Goal: Transaction & Acquisition: Book appointment/travel/reservation

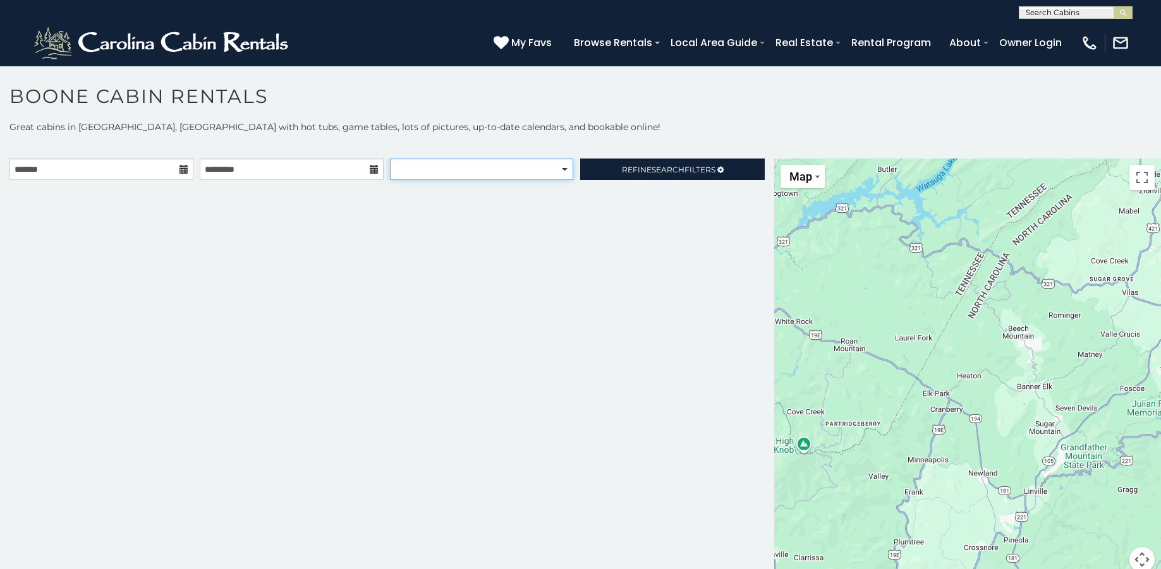
click at [480, 171] on select "**********" at bounding box center [481, 169] width 183 height 21
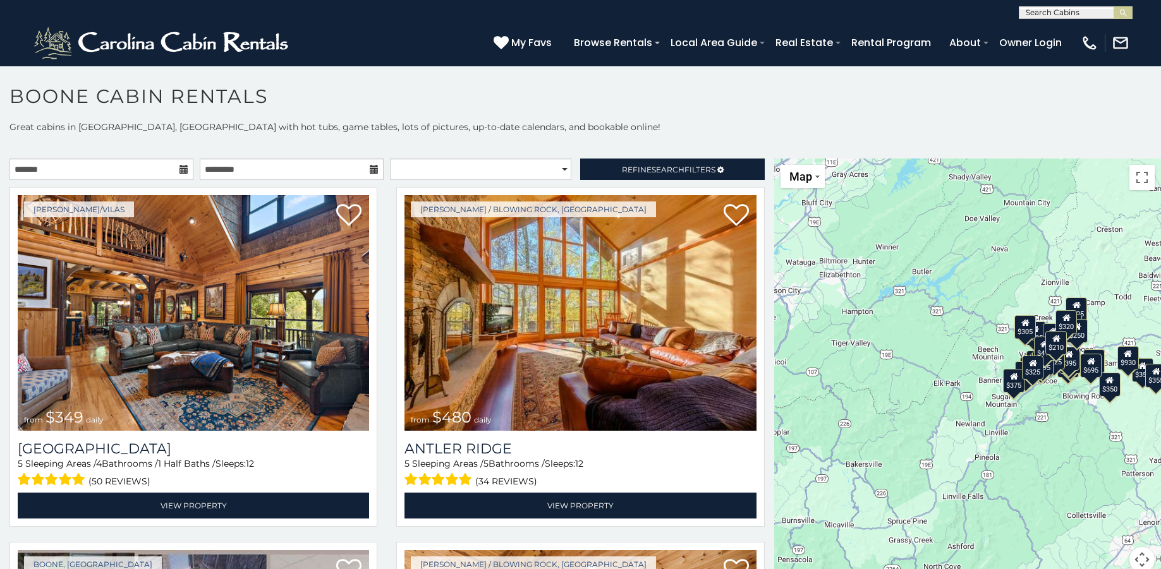
click at [181, 170] on icon at bounding box center [183, 169] width 9 height 9
click at [182, 174] on input "text" at bounding box center [101, 169] width 184 height 21
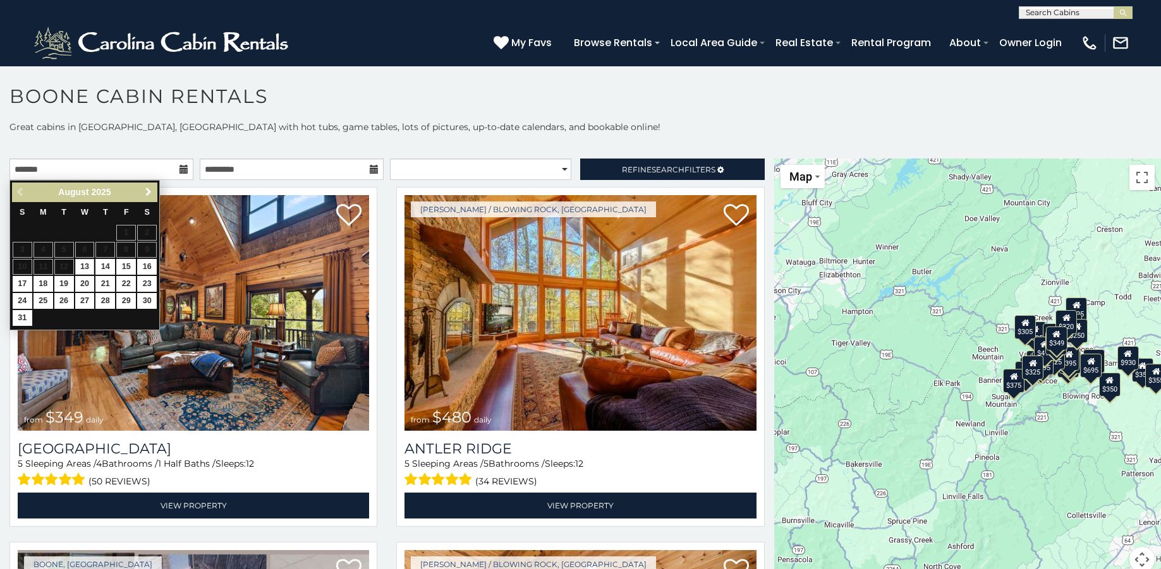
click at [152, 191] on span "Next" at bounding box center [148, 192] width 10 height 10
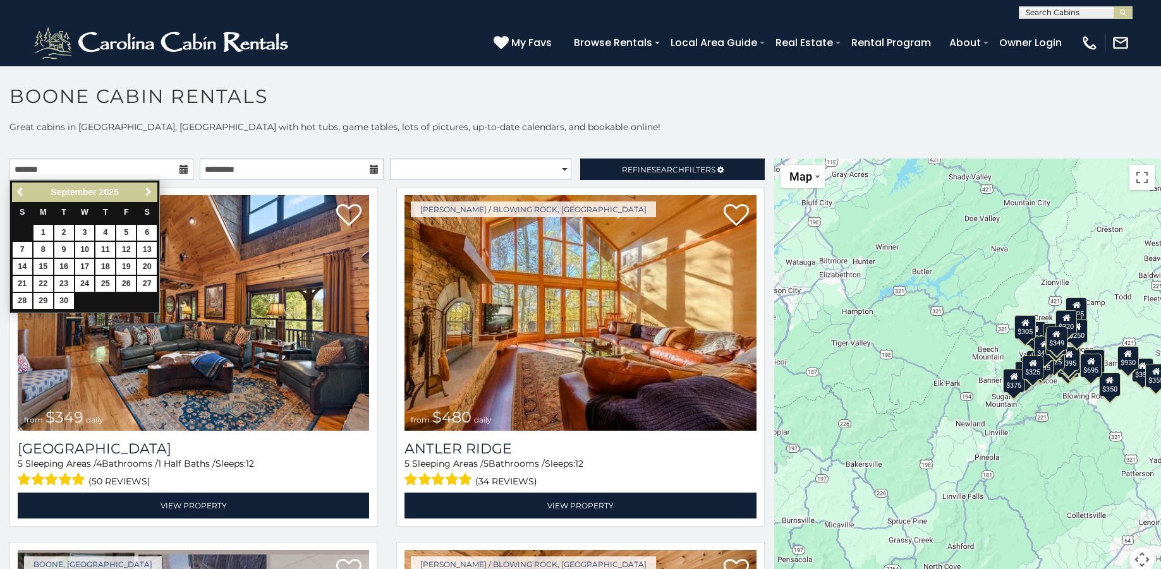
click at [152, 191] on span "Next" at bounding box center [148, 192] width 10 height 10
click at [63, 284] on link "23" at bounding box center [64, 284] width 20 height 16
type input "**********"
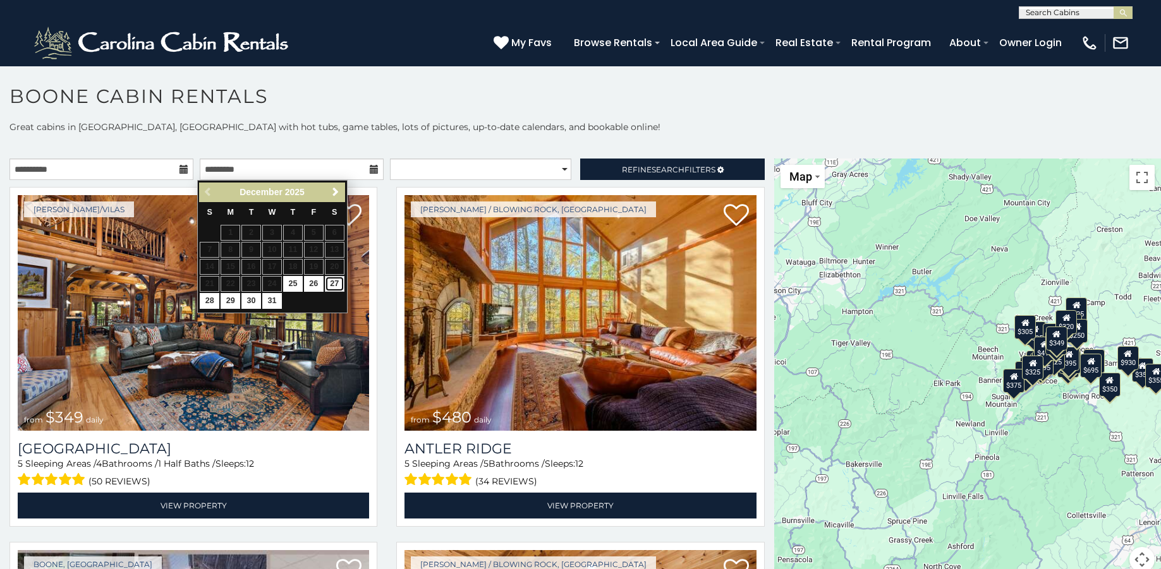
click at [334, 281] on link "27" at bounding box center [335, 284] width 20 height 16
type input "**********"
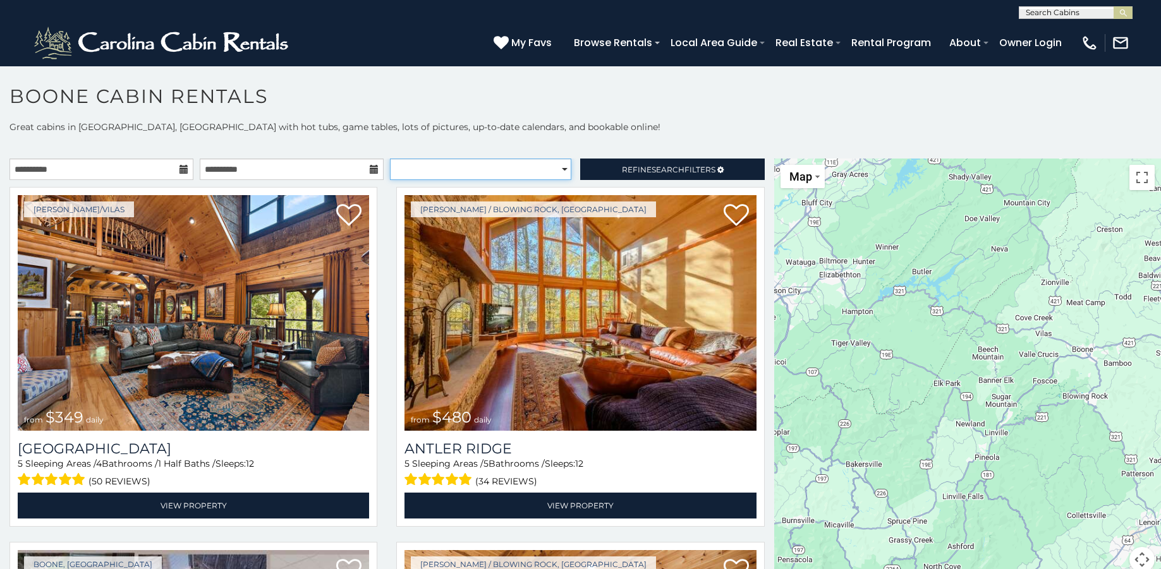
click at [543, 163] on select "**********" at bounding box center [480, 169] width 181 height 21
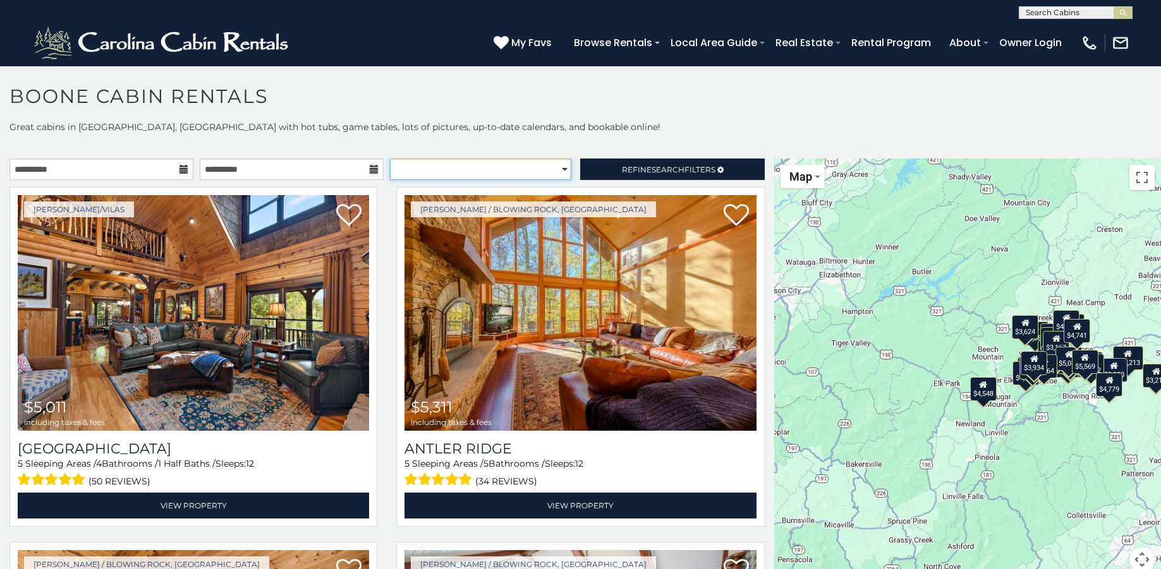
select select "**********"
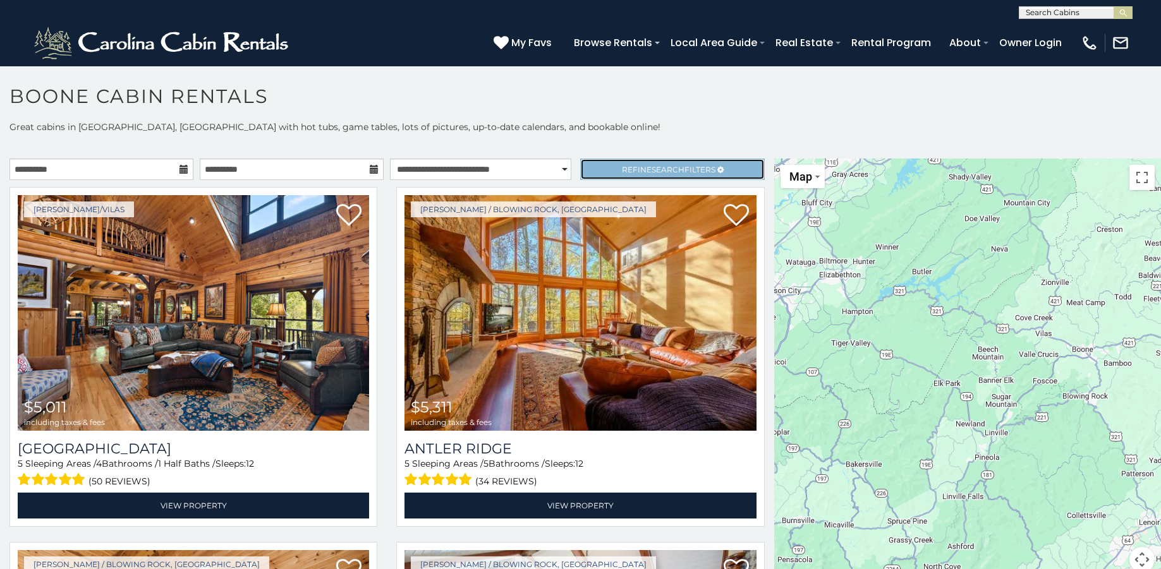
click at [652, 165] on span "Search" at bounding box center [668, 169] width 33 height 9
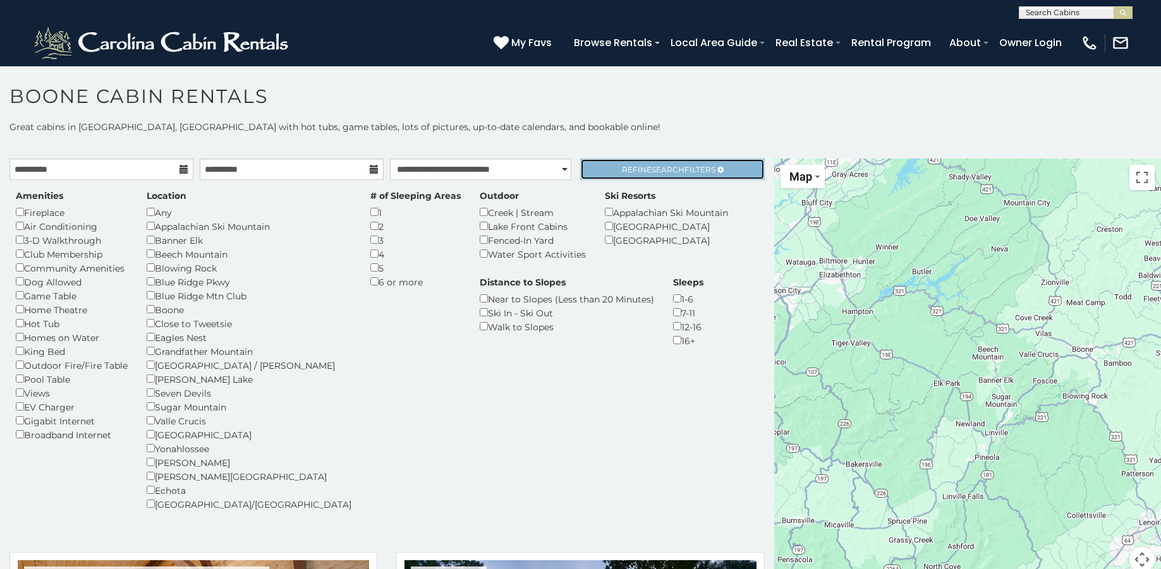
click at [652, 174] on span "Search" at bounding box center [668, 169] width 33 height 9
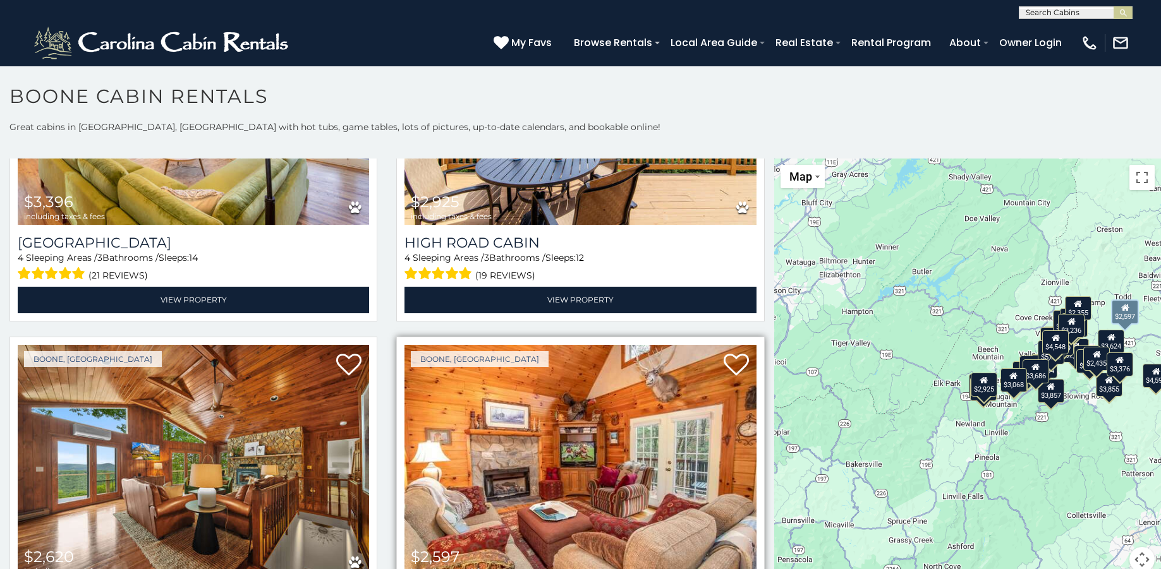
scroll to position [4420, 0]
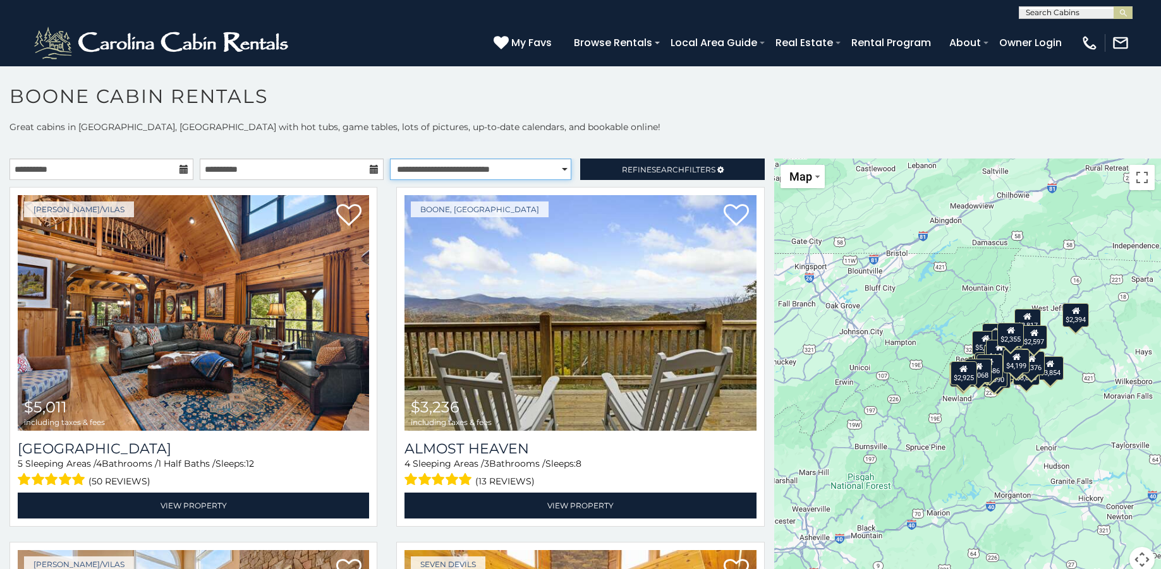
click at [544, 166] on select "**********" at bounding box center [480, 169] width 181 height 21
click at [604, 174] on link "Refine Search Filters" at bounding box center [672, 169] width 184 height 21
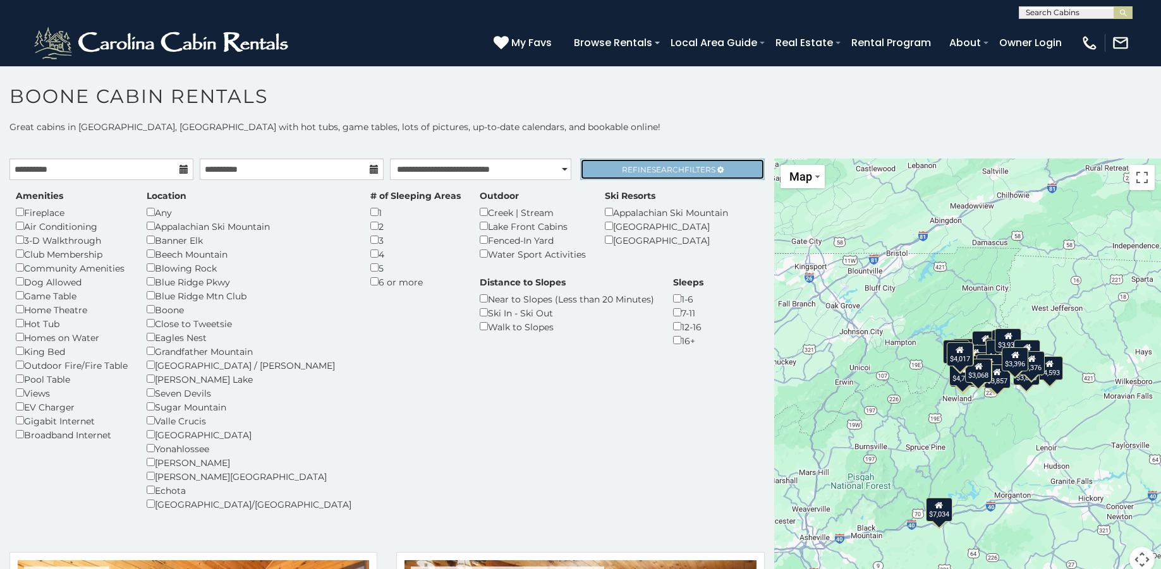
click at [668, 173] on span "Search" at bounding box center [668, 169] width 33 height 9
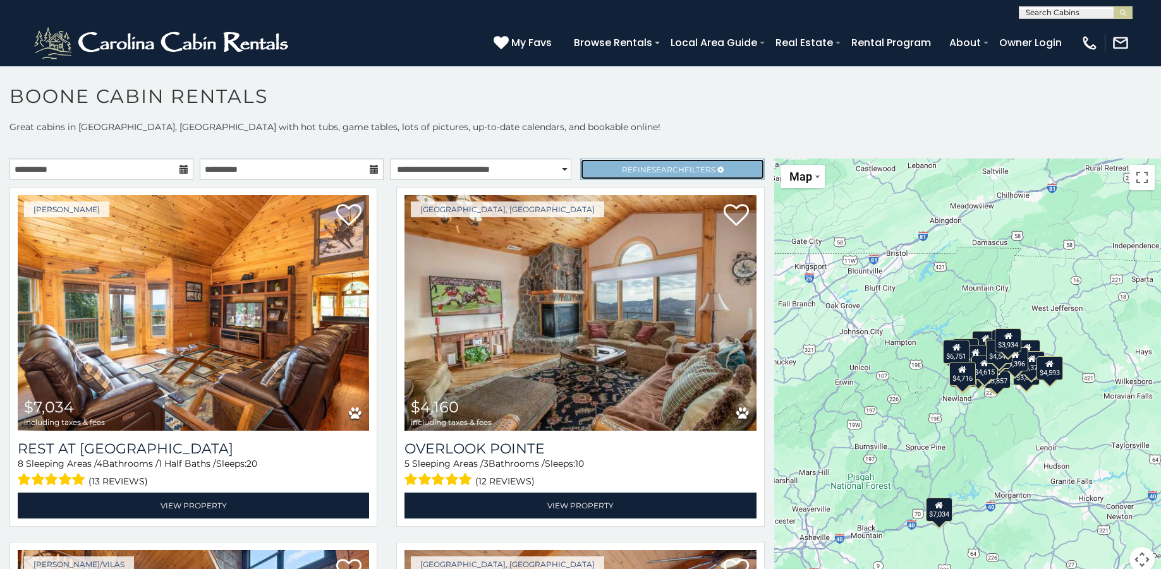
click at [636, 171] on span "Refine Search Filters" at bounding box center [669, 169] width 94 height 9
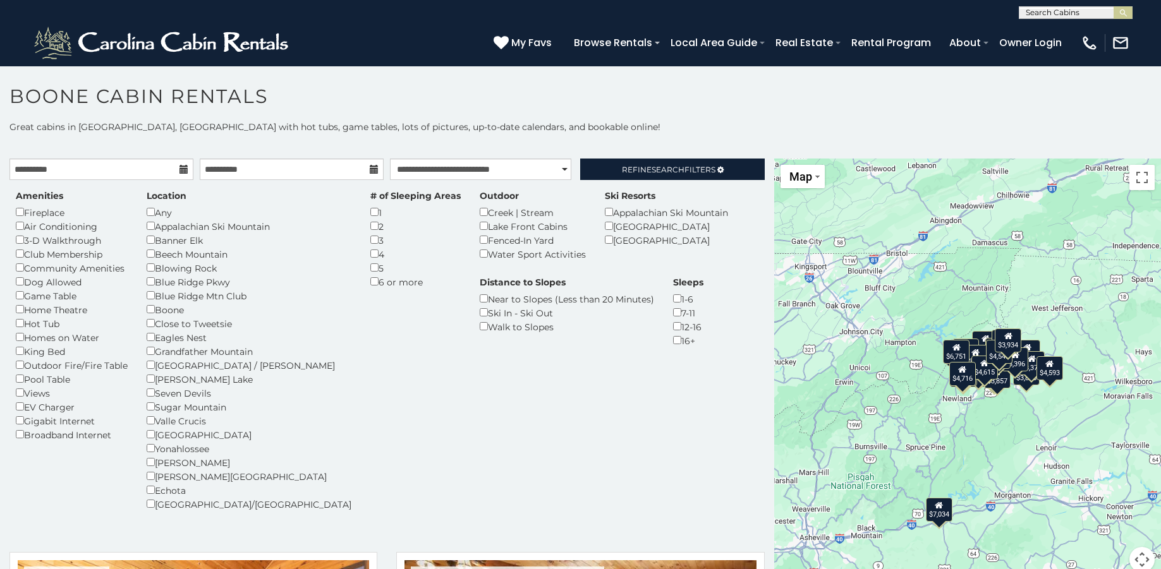
click at [154, 313] on div "Boone" at bounding box center [249, 310] width 205 height 14
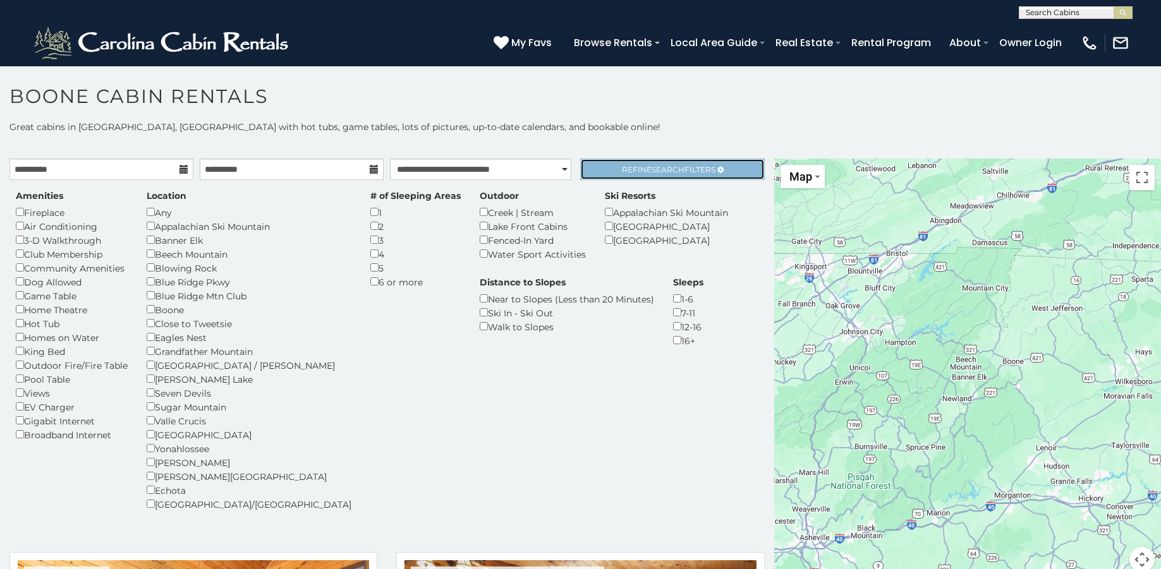
click at [622, 173] on span "Refine Search Filters" at bounding box center [669, 169] width 94 height 9
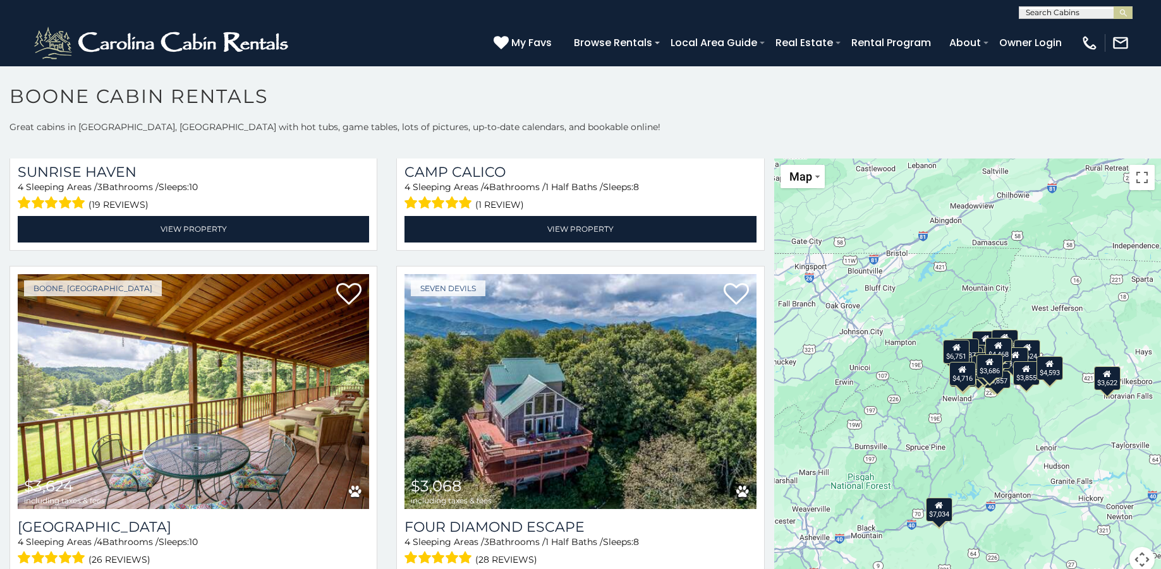
scroll to position [3928, 0]
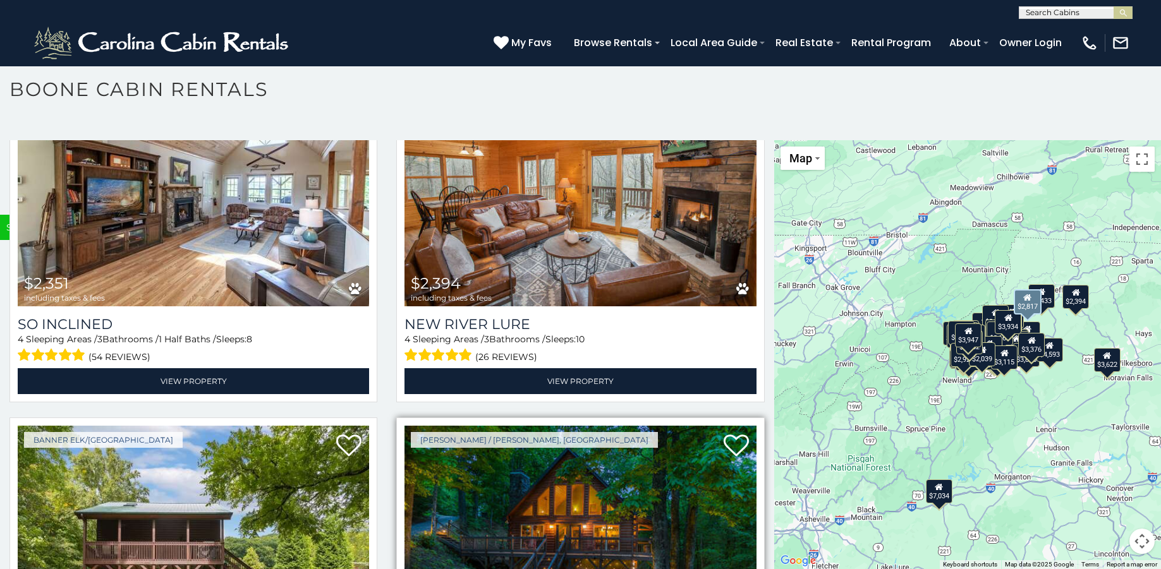
scroll to position [10135, 0]
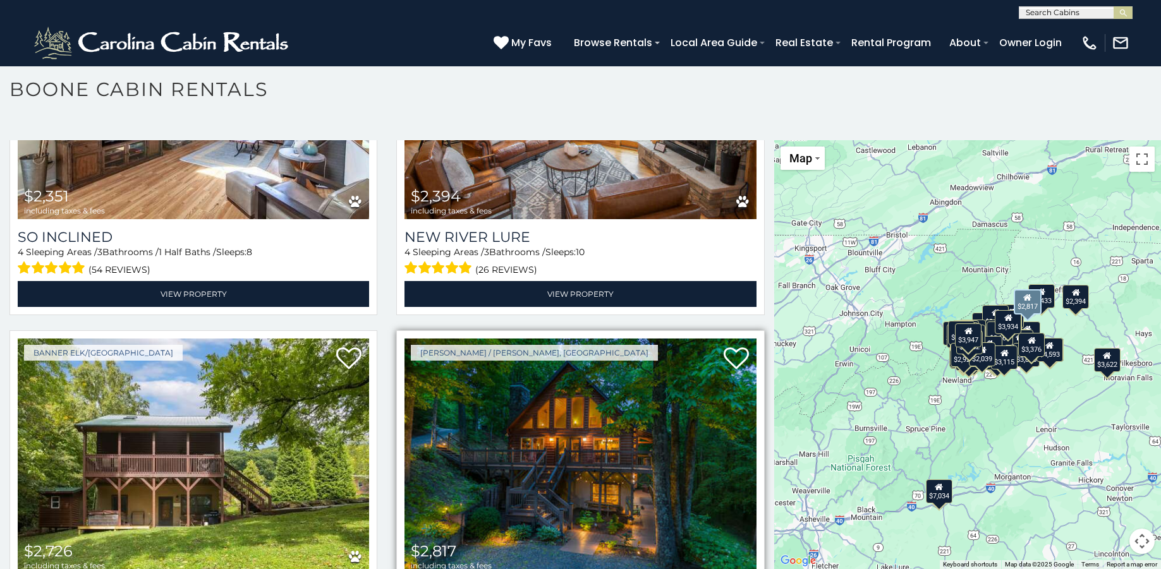
click at [552, 367] on img at bounding box center [579, 457] width 351 height 236
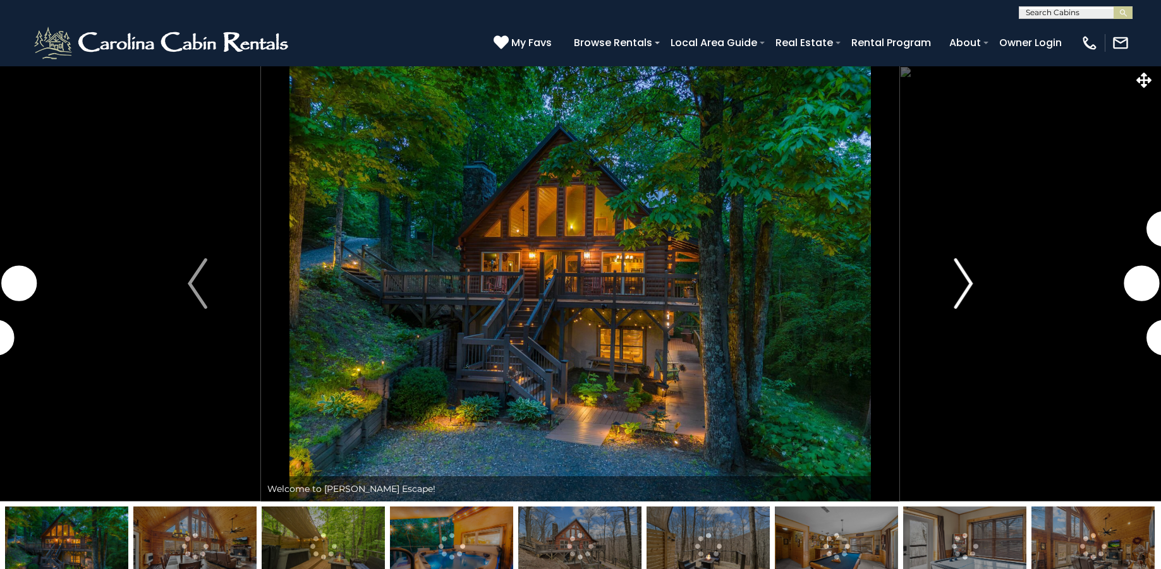
click at [967, 286] on img "Next" at bounding box center [963, 283] width 19 height 51
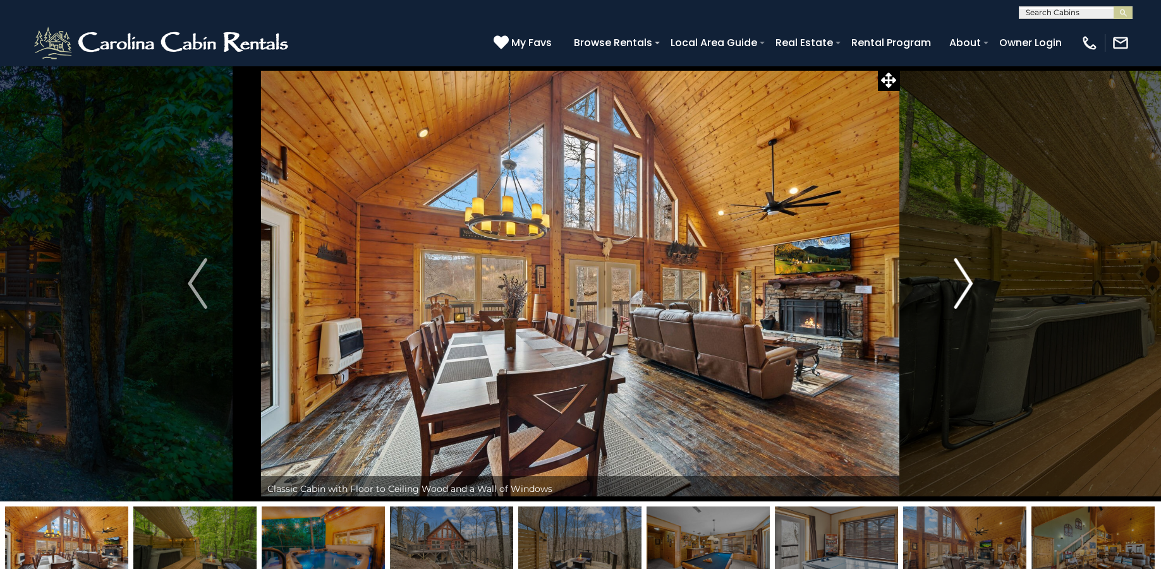
click at [968, 276] on img "Next" at bounding box center [963, 283] width 19 height 51
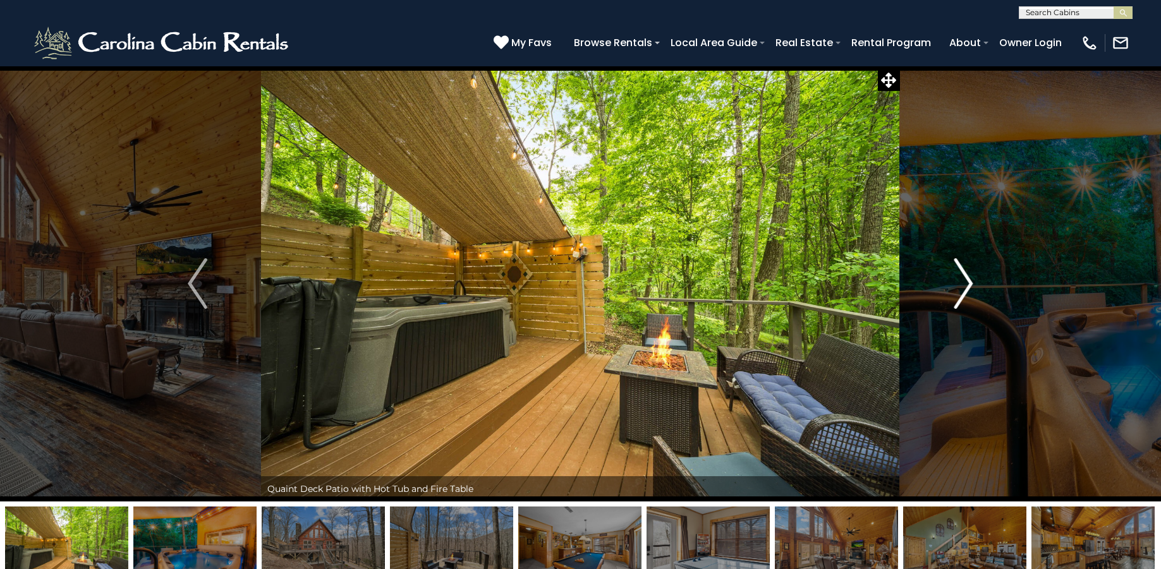
click at [968, 276] on img "Next" at bounding box center [963, 283] width 19 height 51
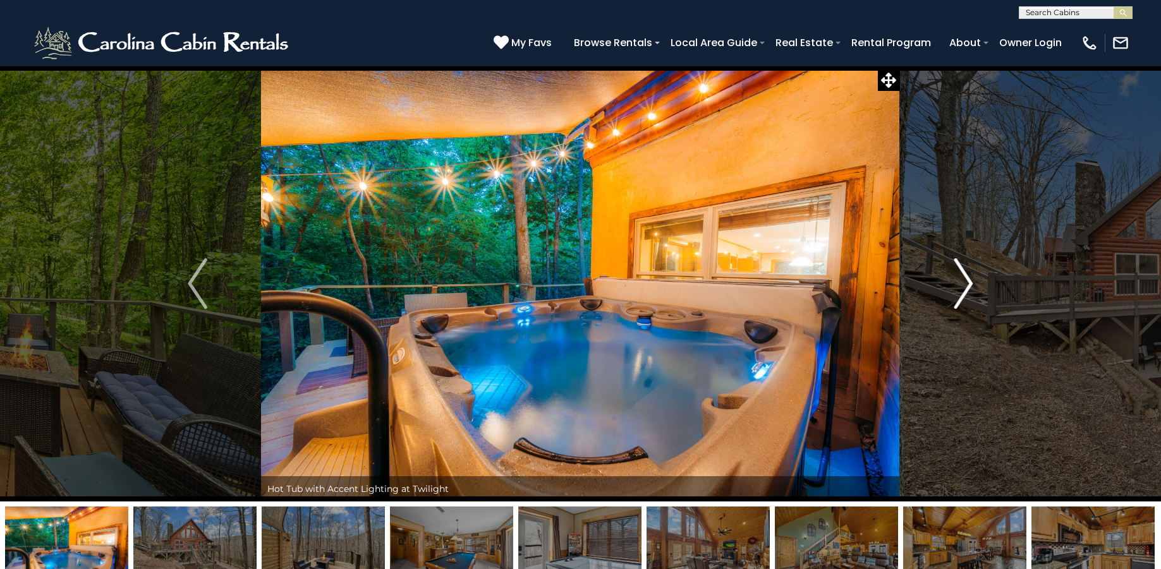
click at [965, 276] on img "Next" at bounding box center [963, 283] width 19 height 51
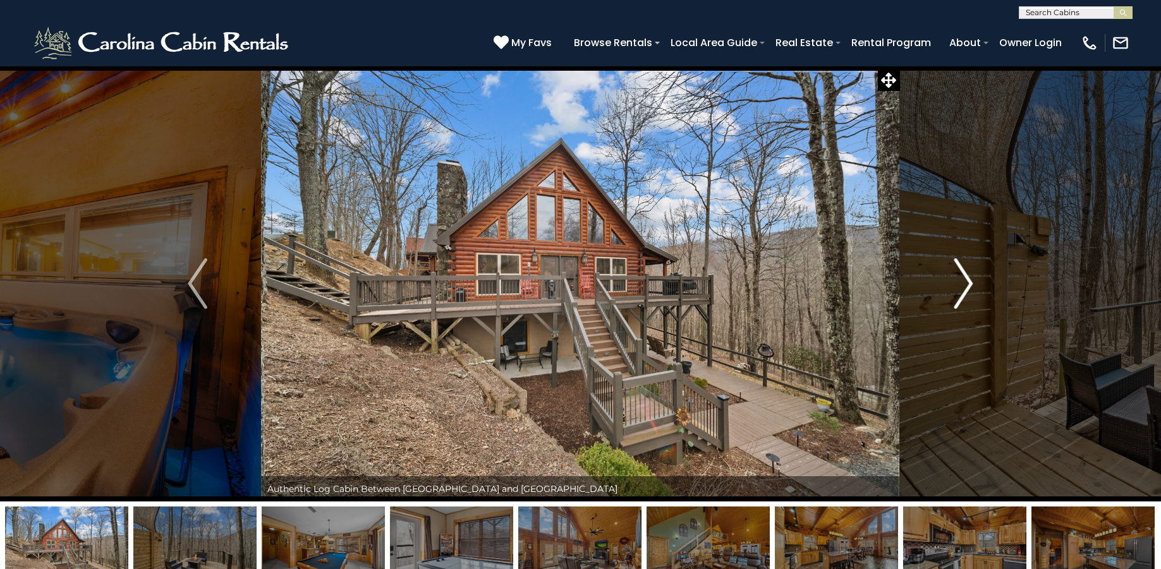
click at [965, 276] on img "Next" at bounding box center [963, 283] width 19 height 51
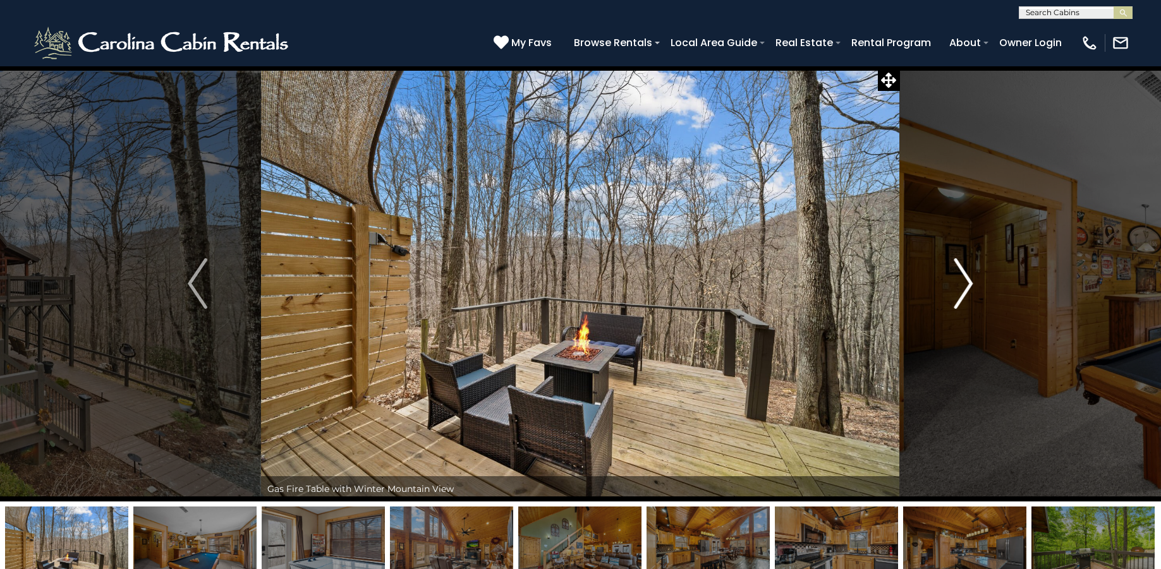
click at [965, 276] on img "Next" at bounding box center [963, 283] width 19 height 51
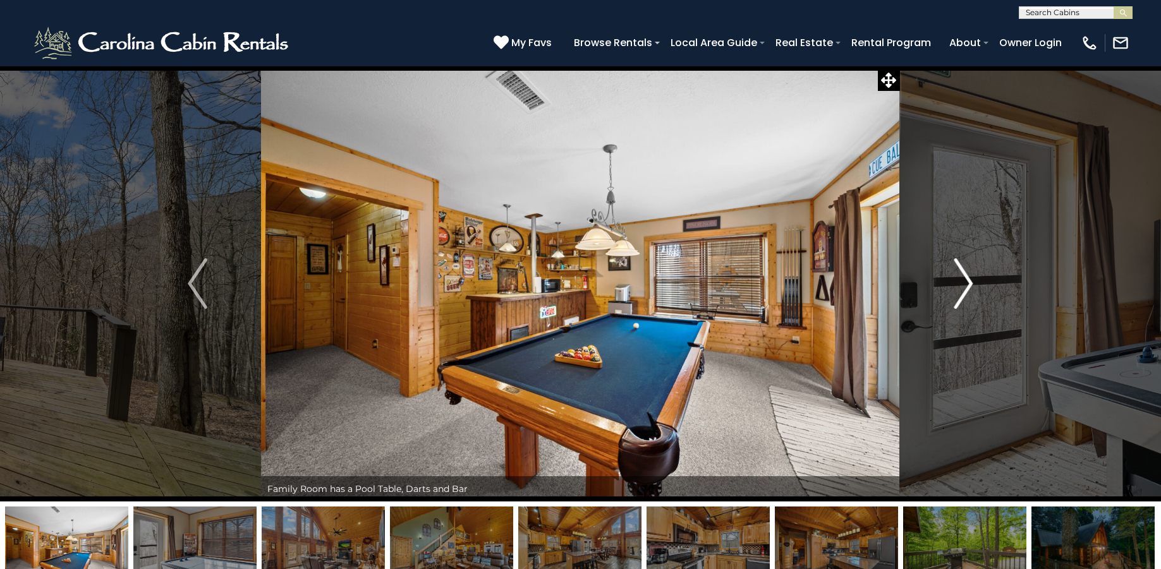
click at [965, 276] on img "Next" at bounding box center [963, 283] width 19 height 51
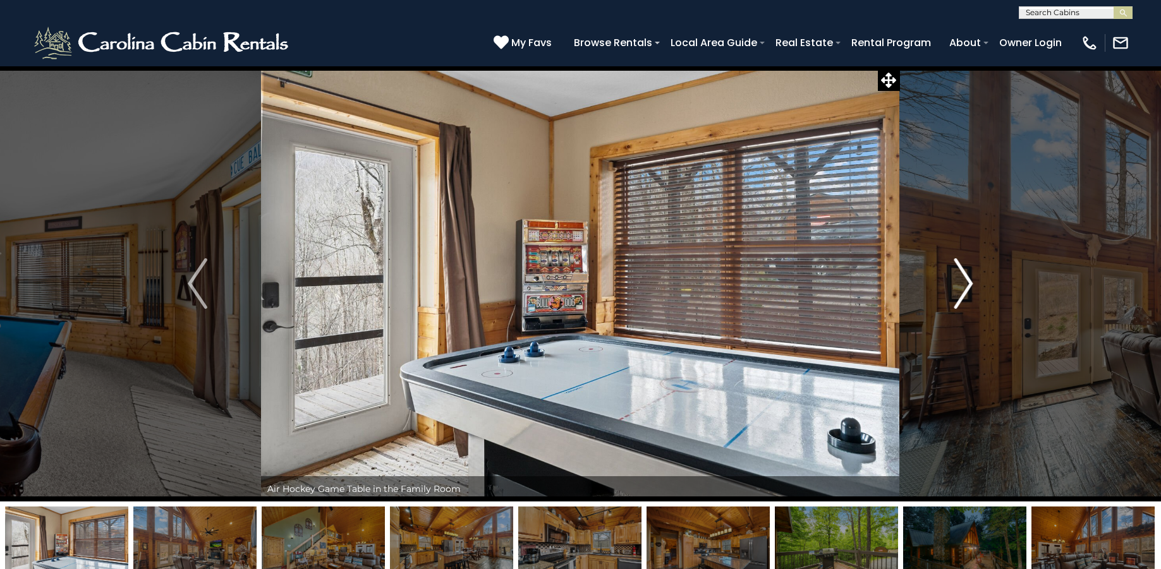
click at [965, 276] on img "Next" at bounding box center [963, 283] width 19 height 51
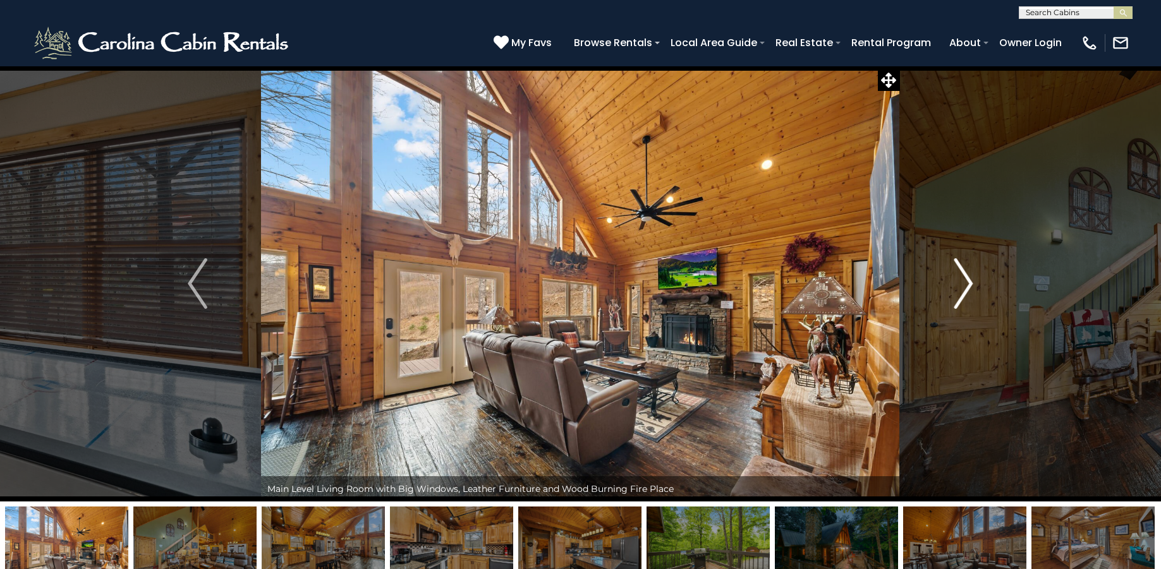
click at [965, 276] on img "Next" at bounding box center [963, 283] width 19 height 51
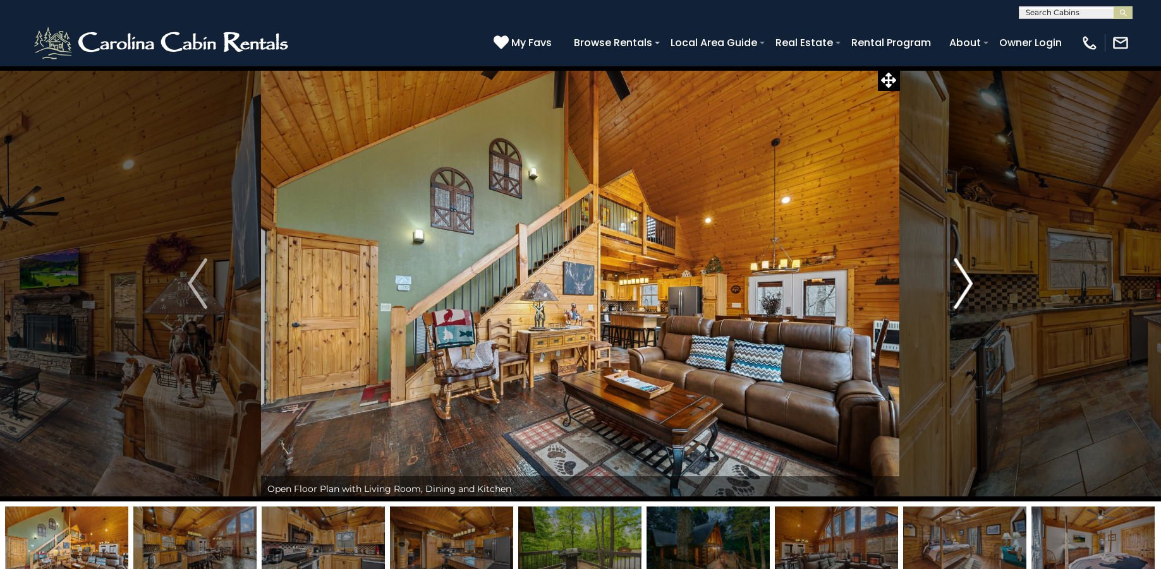
click at [965, 276] on img "Next" at bounding box center [963, 283] width 19 height 51
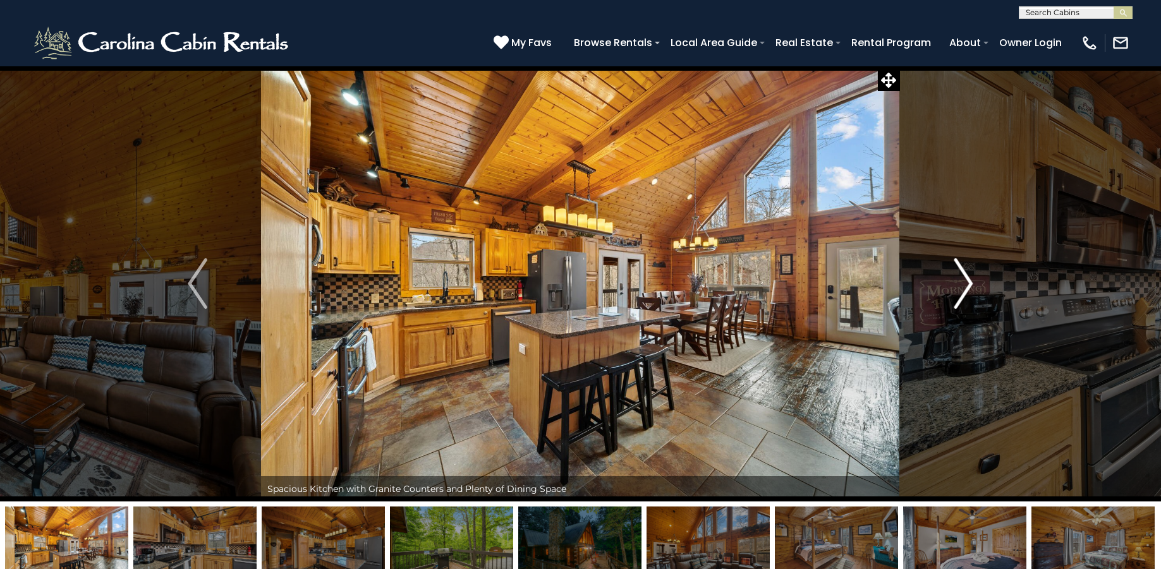
click at [965, 276] on img "Next" at bounding box center [963, 283] width 19 height 51
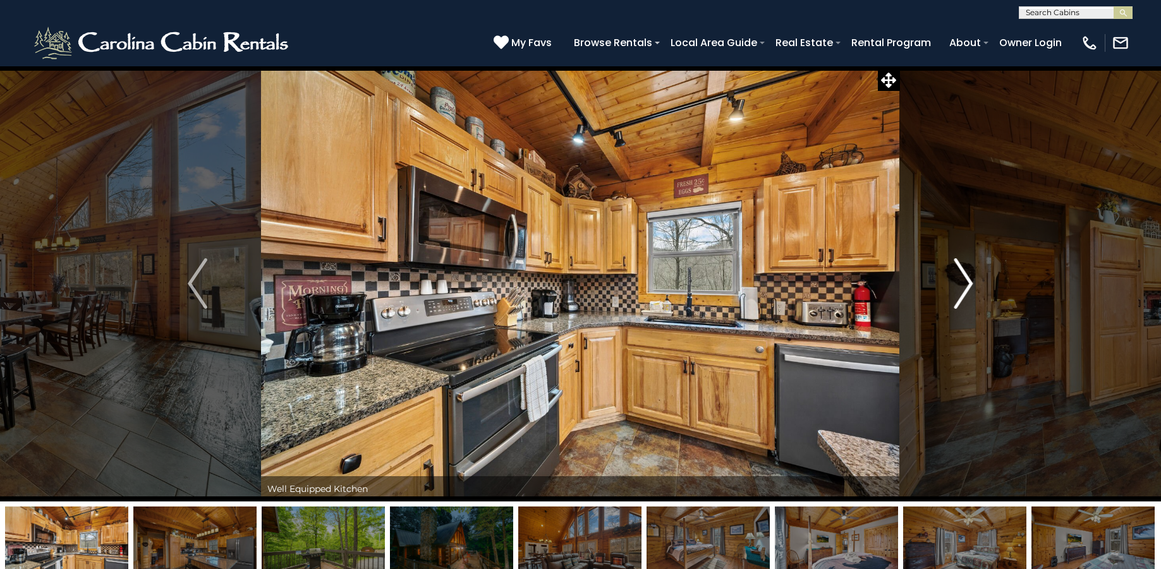
click at [965, 276] on img "Next" at bounding box center [963, 283] width 19 height 51
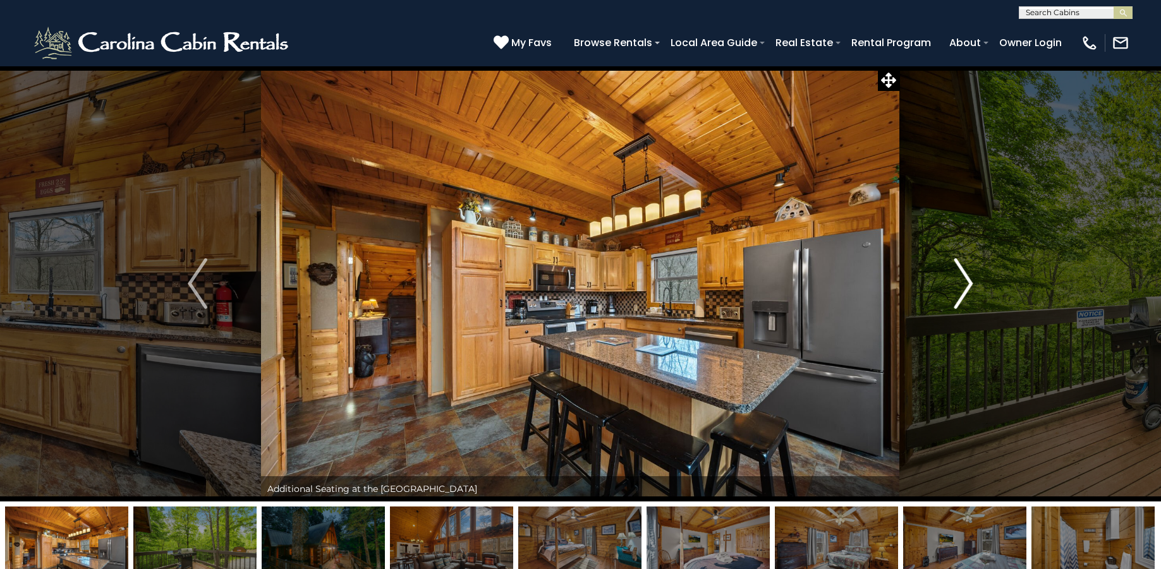
click at [965, 276] on img "Next" at bounding box center [963, 283] width 19 height 51
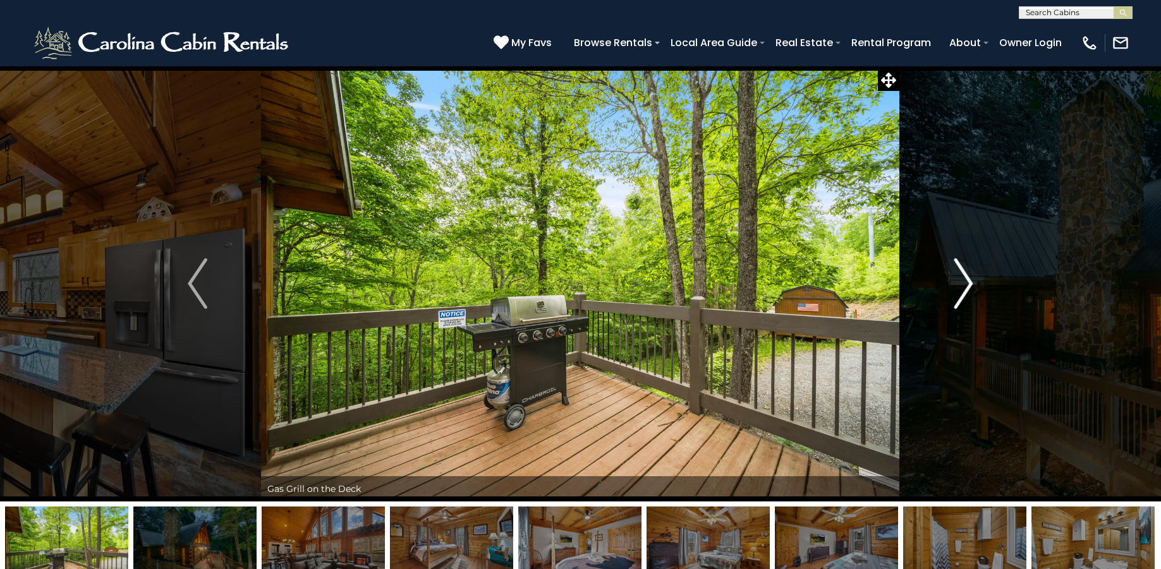
click at [965, 276] on img "Next" at bounding box center [963, 283] width 19 height 51
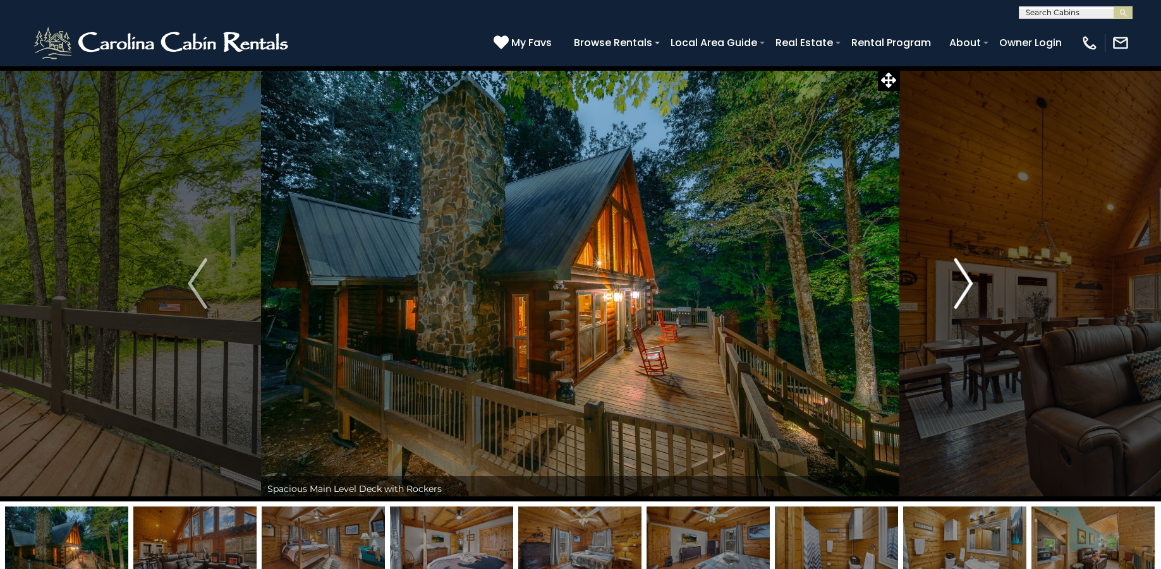
click at [965, 276] on img "Next" at bounding box center [963, 283] width 19 height 51
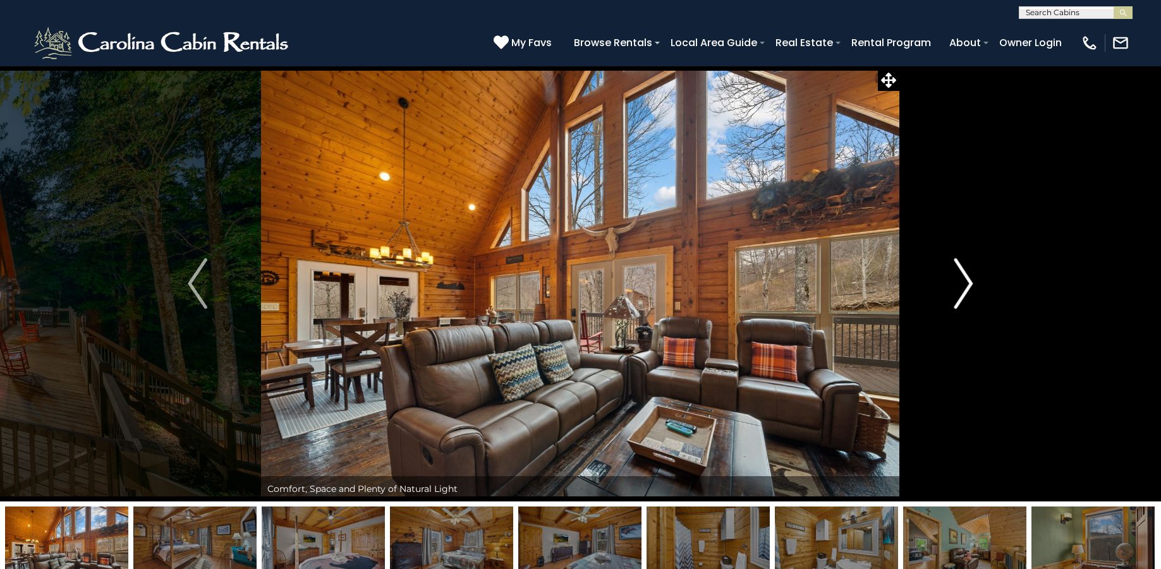
click at [965, 276] on img "Next" at bounding box center [963, 283] width 19 height 51
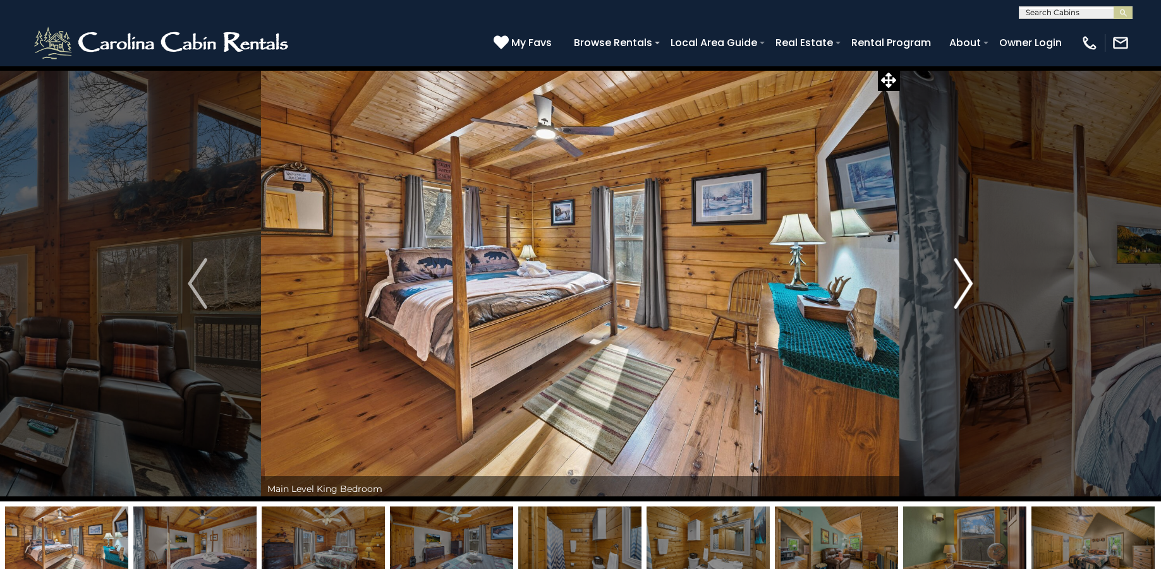
click at [965, 276] on img "Next" at bounding box center [963, 283] width 19 height 51
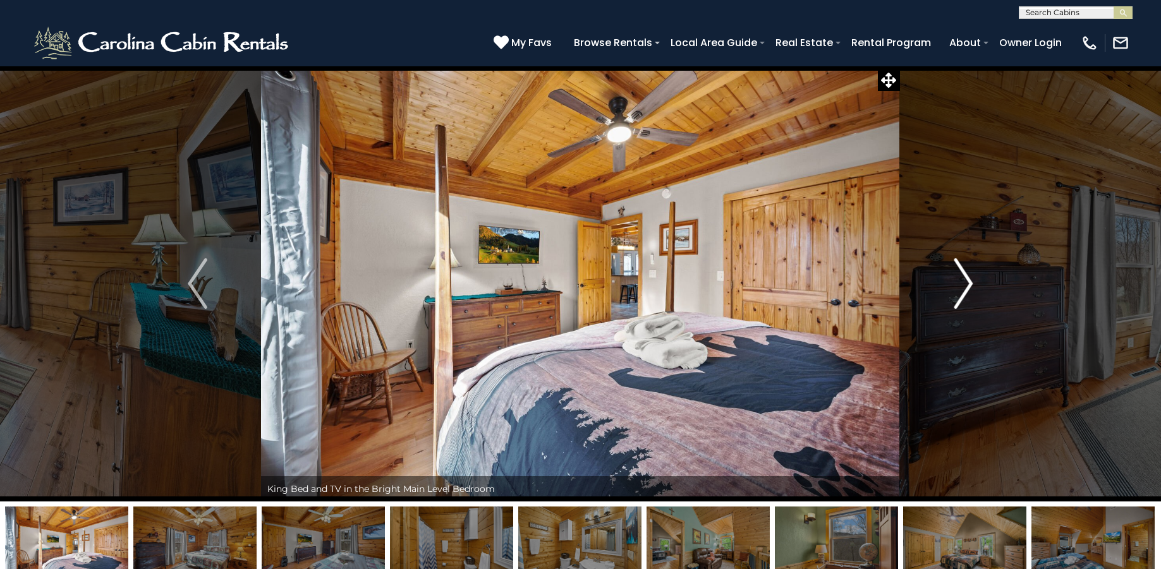
click at [965, 276] on img "Next" at bounding box center [963, 283] width 19 height 51
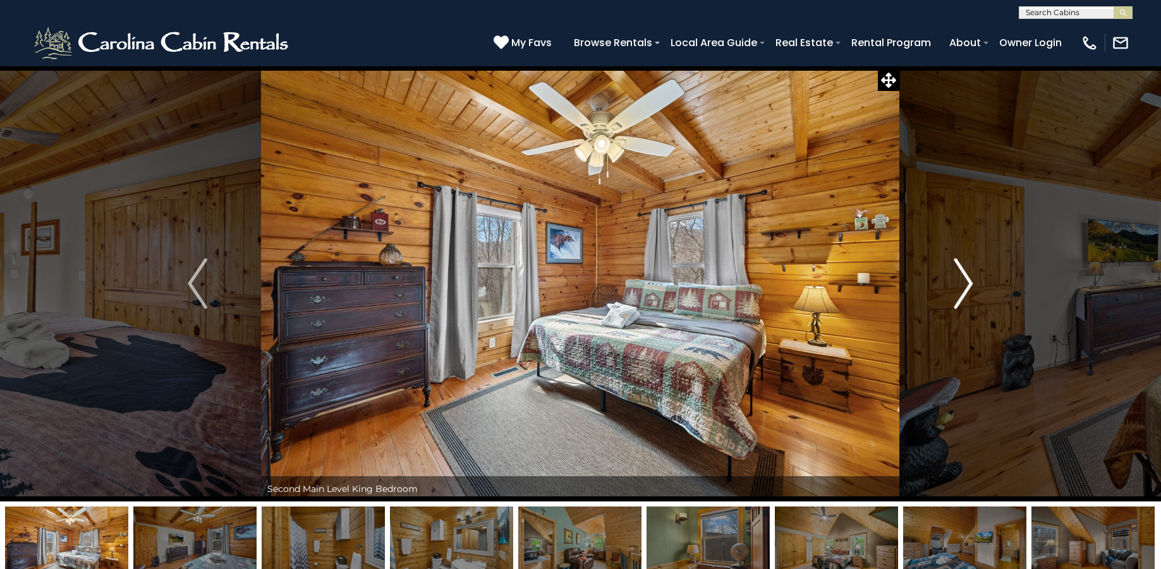
click at [965, 276] on img "Next" at bounding box center [963, 283] width 19 height 51
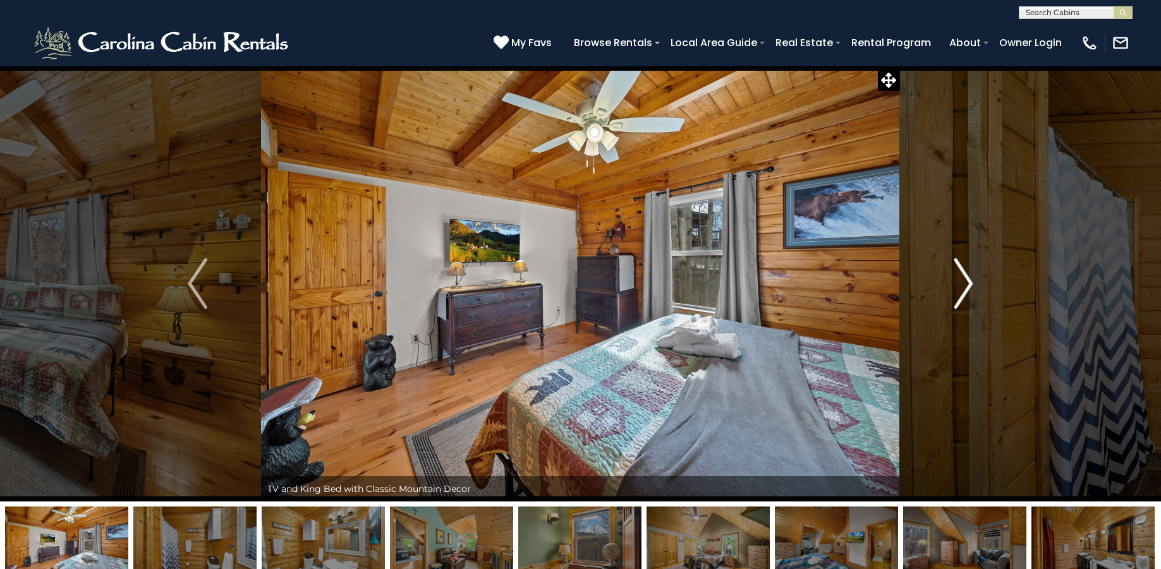
click at [965, 276] on img "Next" at bounding box center [963, 283] width 19 height 51
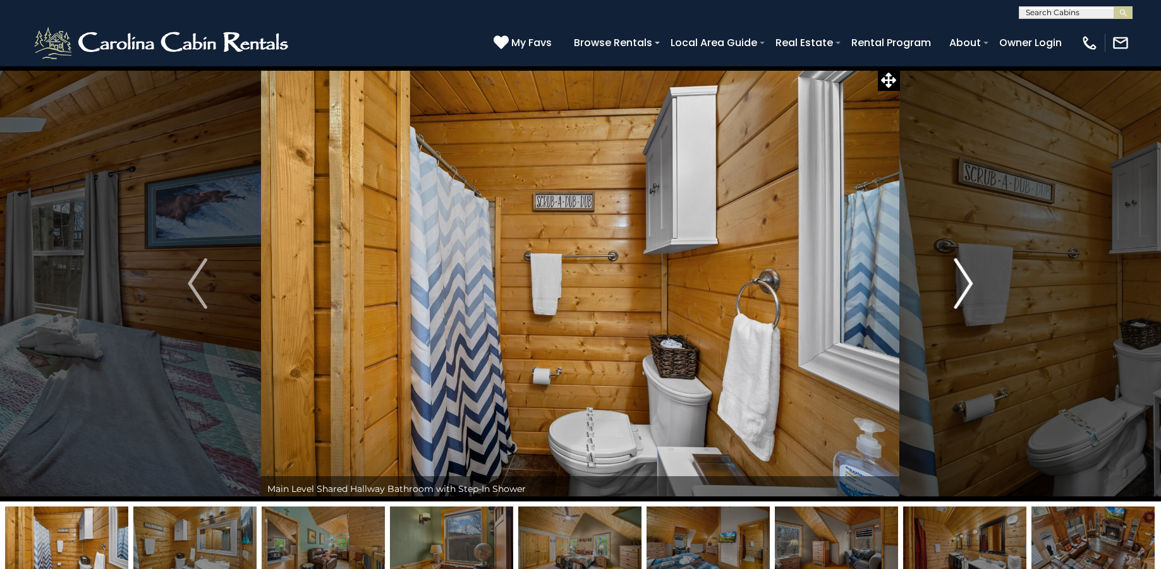
click at [965, 276] on img "Next" at bounding box center [963, 283] width 19 height 51
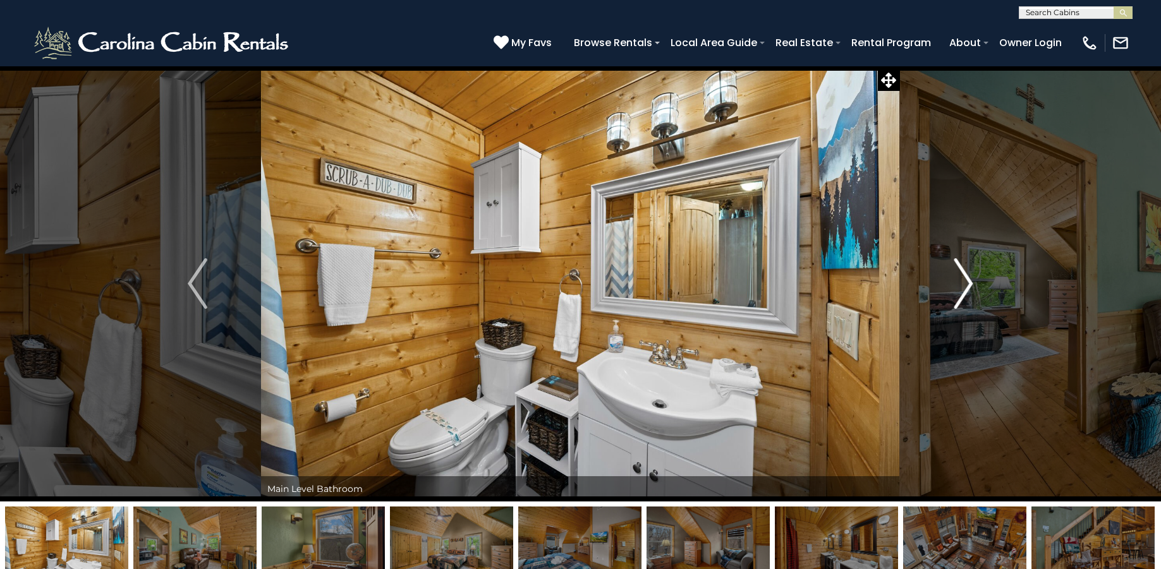
click at [965, 276] on img "Next" at bounding box center [963, 283] width 19 height 51
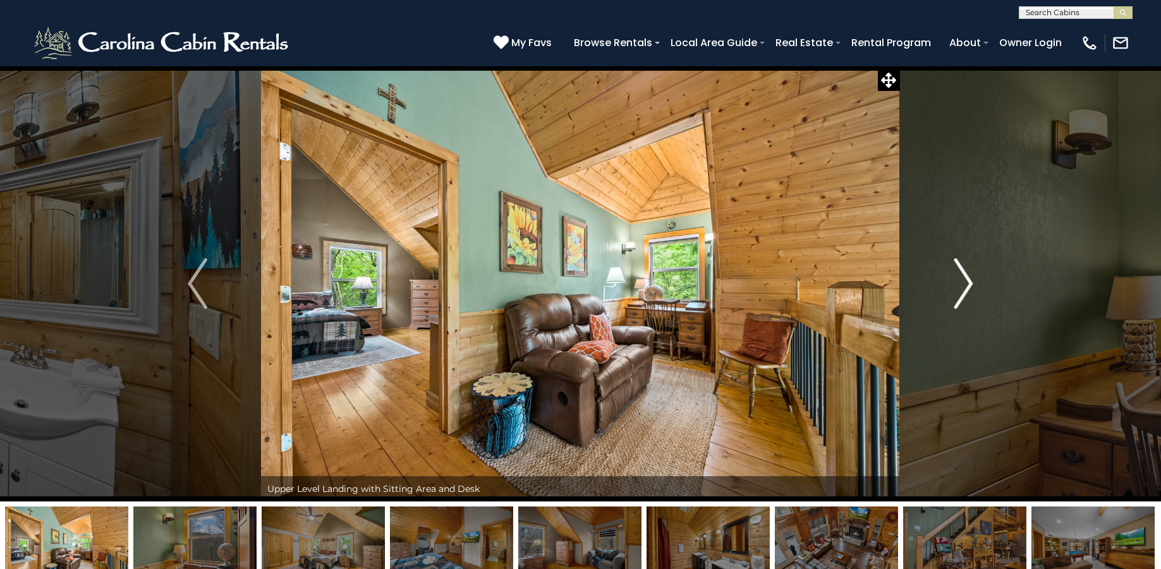
click at [965, 276] on img "Next" at bounding box center [963, 283] width 19 height 51
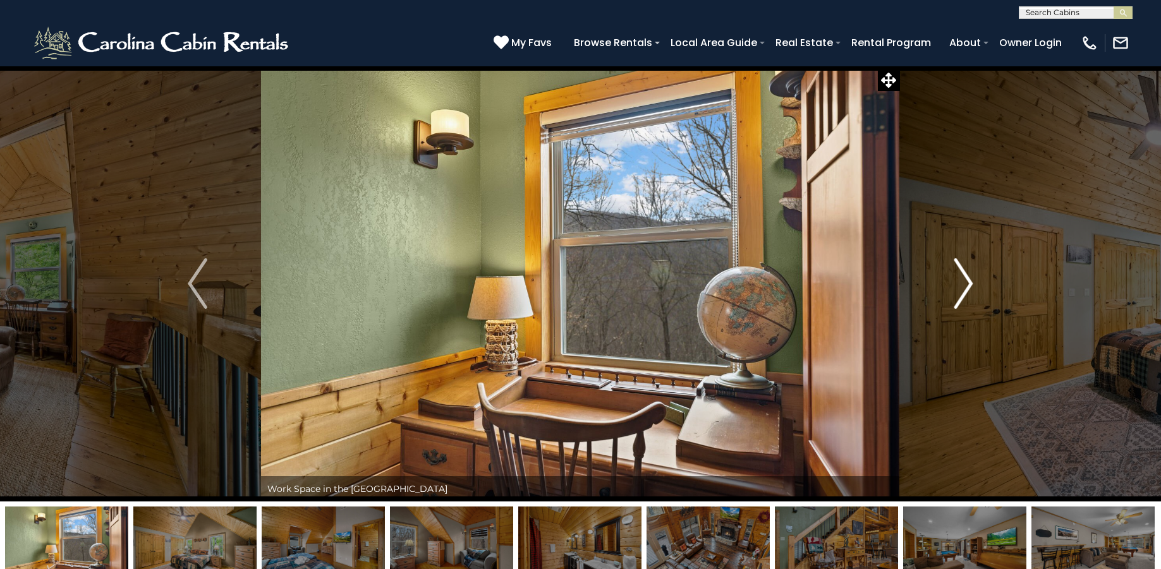
click at [965, 276] on img "Next" at bounding box center [963, 283] width 19 height 51
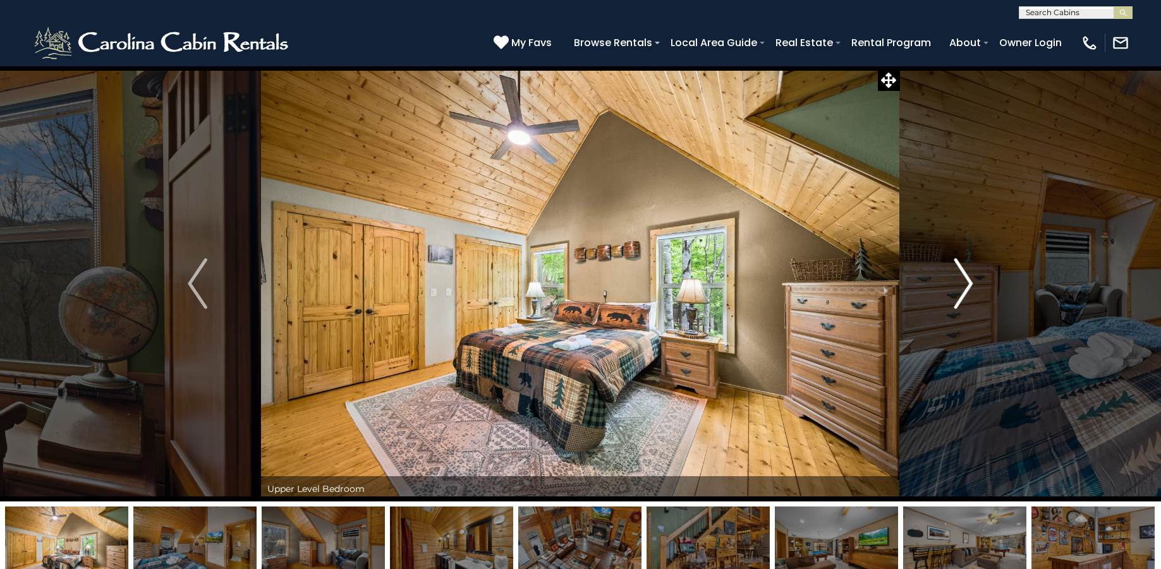
click at [965, 276] on img "Next" at bounding box center [963, 283] width 19 height 51
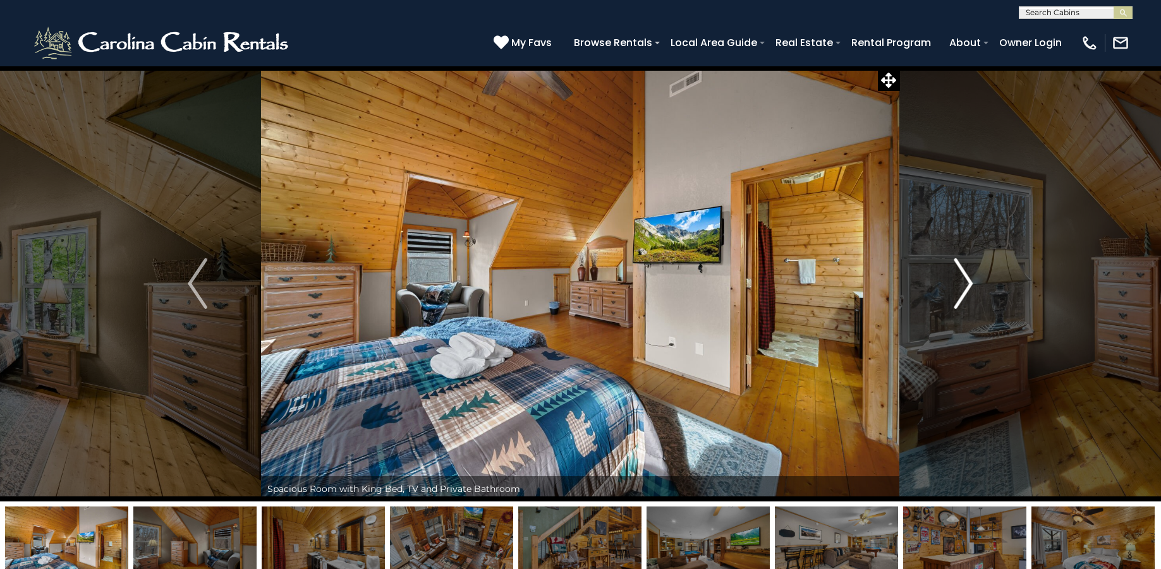
click at [965, 276] on img "Next" at bounding box center [963, 283] width 19 height 51
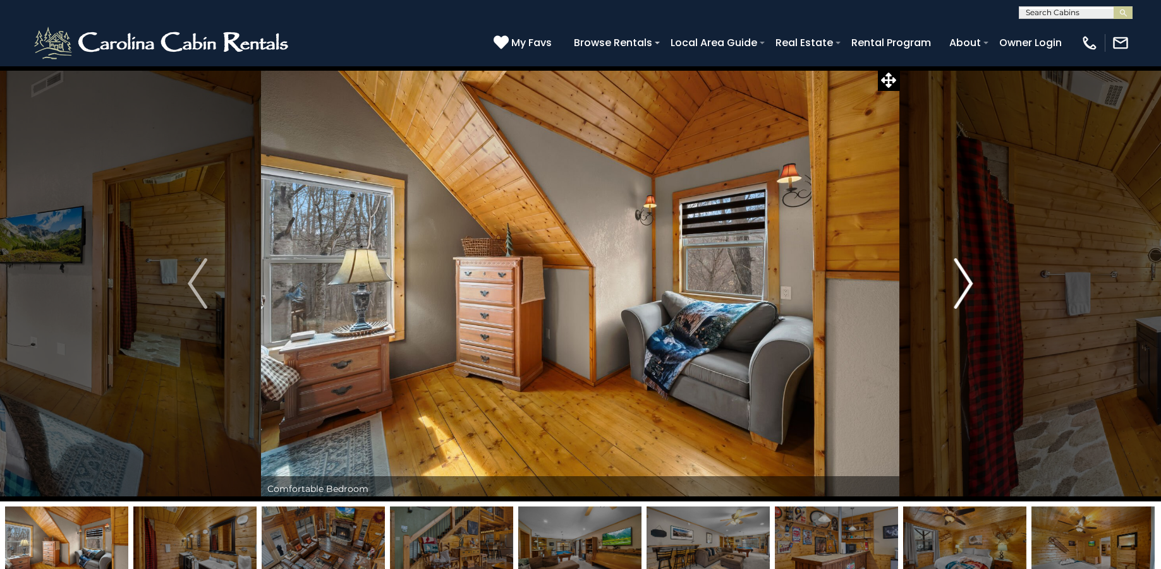
click at [965, 276] on img "Next" at bounding box center [963, 283] width 19 height 51
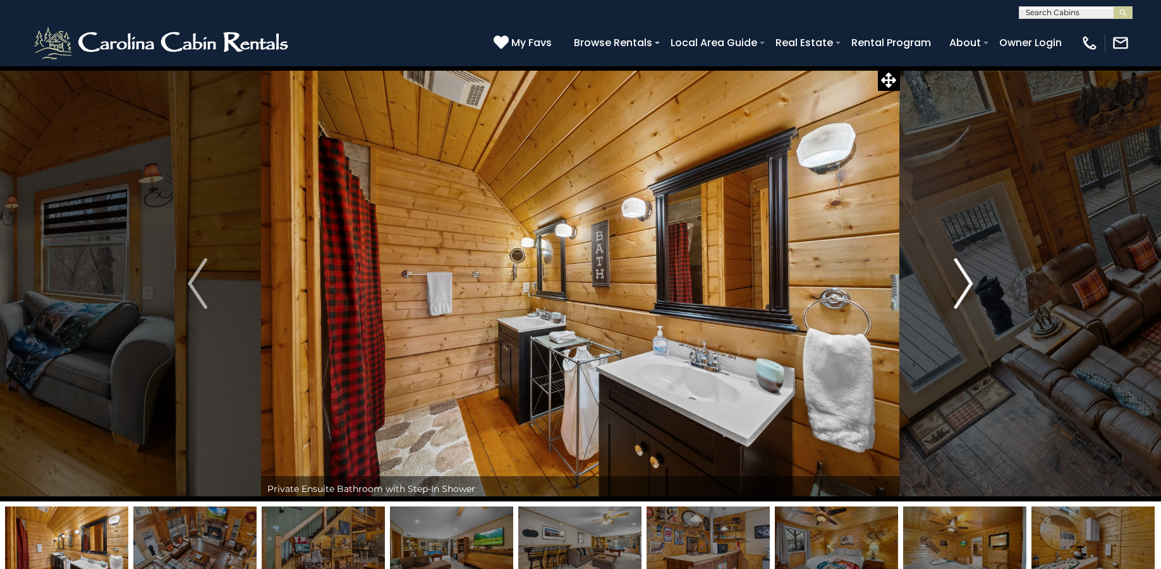
click at [965, 276] on img "Next" at bounding box center [963, 283] width 19 height 51
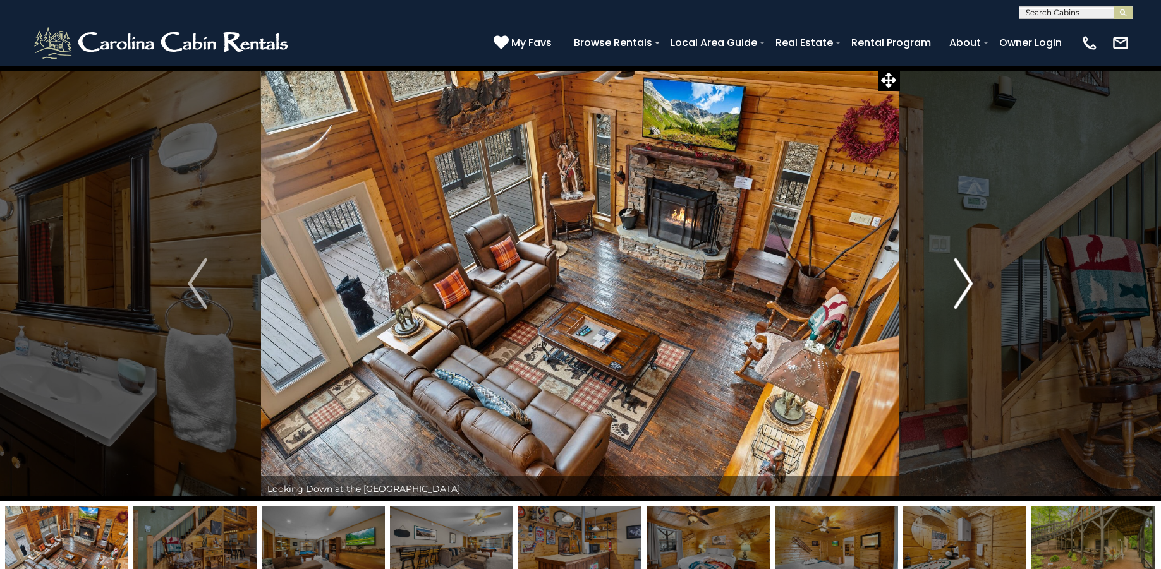
click at [965, 276] on img "Next" at bounding box center [963, 283] width 19 height 51
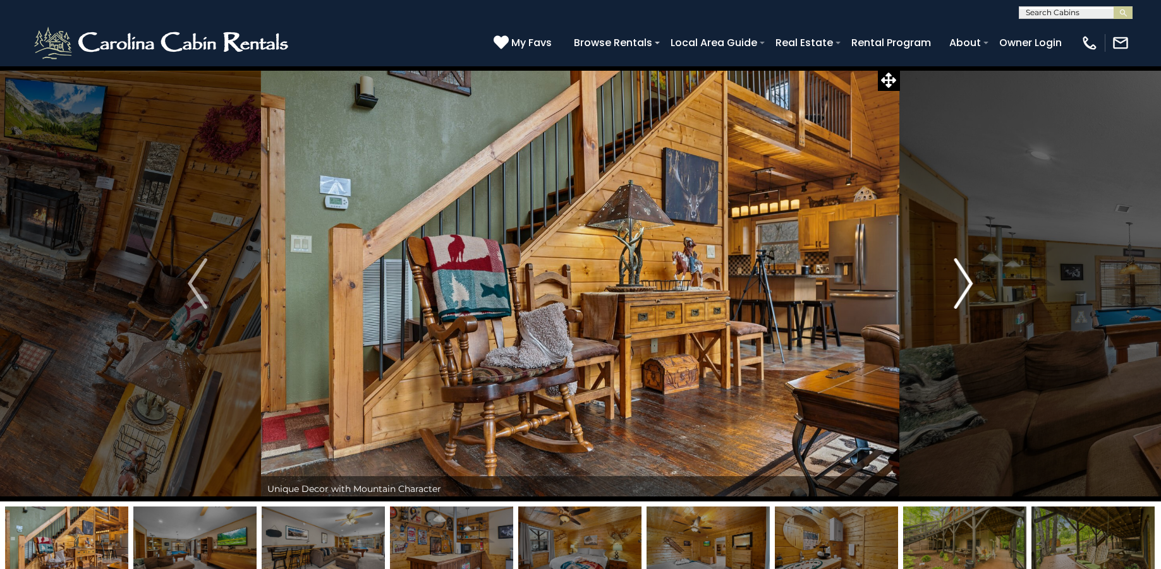
click at [965, 276] on img "Next" at bounding box center [963, 283] width 19 height 51
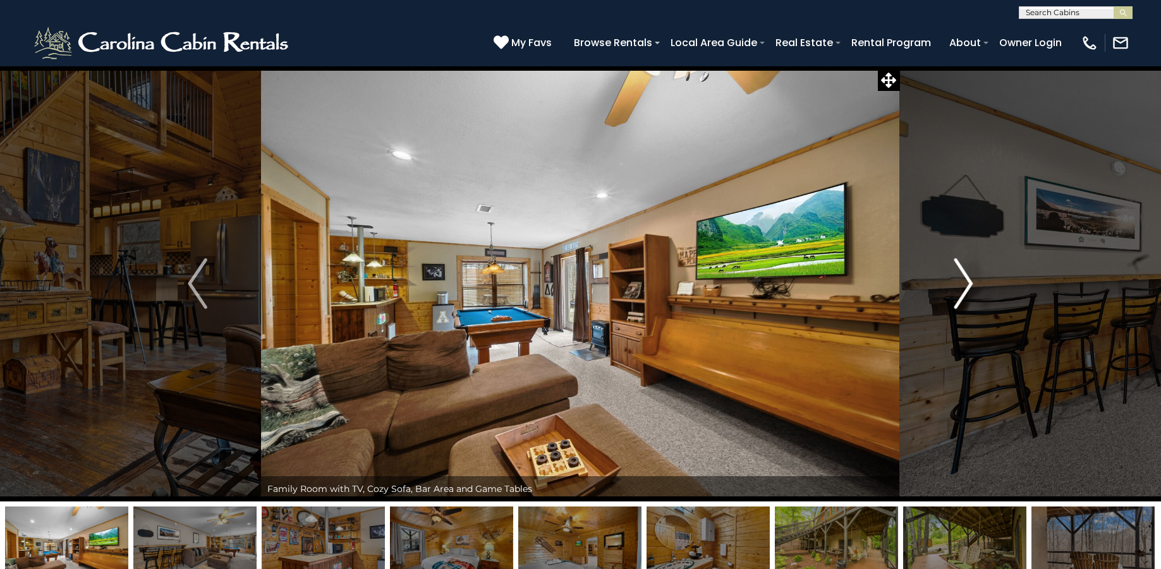
click at [965, 276] on img "Next" at bounding box center [963, 283] width 19 height 51
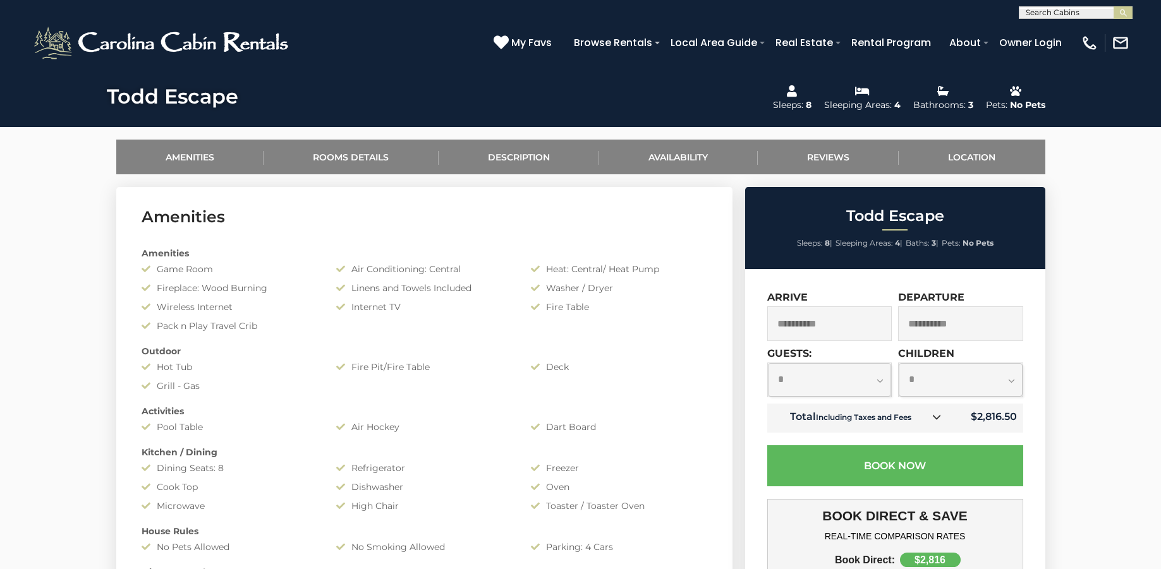
scroll to position [390, 0]
